Goal: Check status: Check status

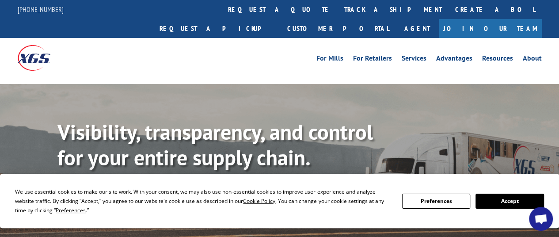
click at [508, 200] on button "Accept" at bounding box center [509, 200] width 68 height 15
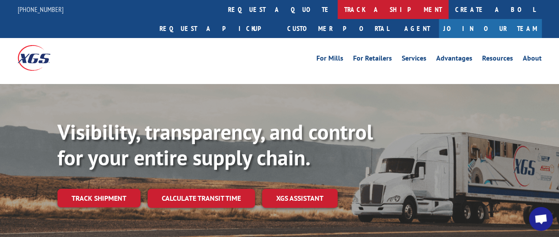
click at [337, 12] on link "track a shipment" at bounding box center [392, 9] width 111 height 19
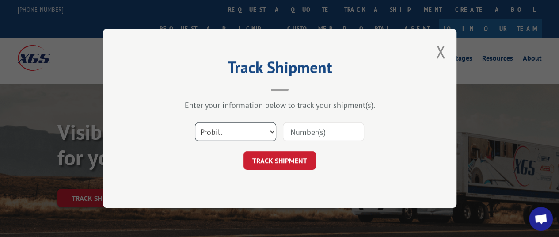
click at [229, 132] on select "Select category... Probill BOL PO" at bounding box center [235, 132] width 81 height 19
select select "bol"
click at [195, 123] on select "Select category... Probill BOL PO" at bounding box center [235, 132] width 81 height 19
click at [312, 128] on input at bounding box center [323, 132] width 81 height 19
paste input "CG521887"
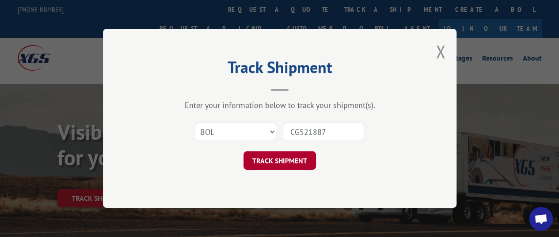
type input "CG521887"
click at [306, 152] on button "TRACK SHIPMENT" at bounding box center [279, 160] width 72 height 19
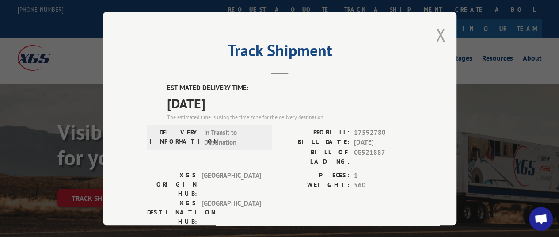
click at [438, 32] on button "Close modal" at bounding box center [440, 34] width 10 height 23
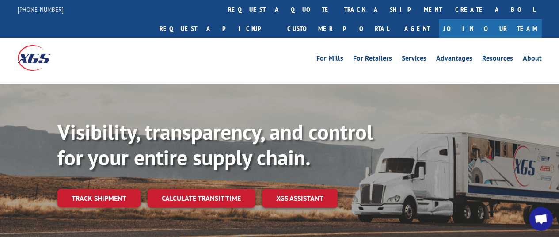
click at [337, 4] on link "track a shipment" at bounding box center [392, 9] width 111 height 19
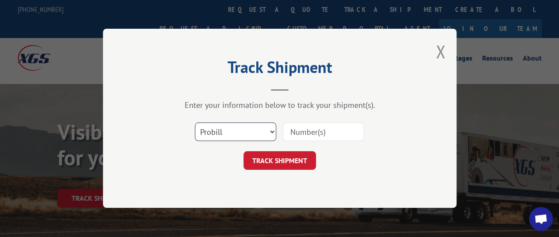
click at [271, 128] on select "Select category... Probill BOL PO" at bounding box center [235, 132] width 81 height 19
select select "bol"
click at [195, 123] on select "Select category... Probill BOL PO" at bounding box center [235, 132] width 81 height 19
click at [319, 134] on input at bounding box center [323, 132] width 81 height 19
paste input "CG521887"
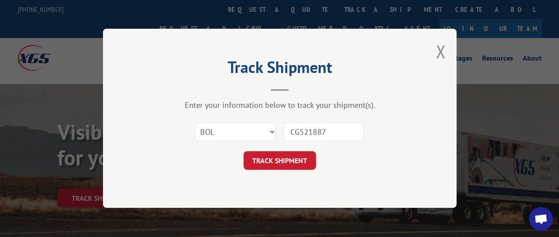
type input "CG521887"
click at [316, 161] on div "TRACK SHIPMENT" at bounding box center [279, 160] width 265 height 19
click at [299, 164] on button "TRACK SHIPMENT" at bounding box center [279, 160] width 72 height 19
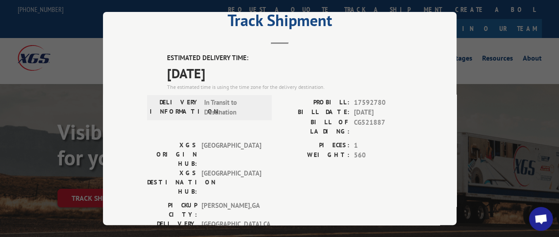
scroll to position [44, 0]
